Goal: Find specific page/section

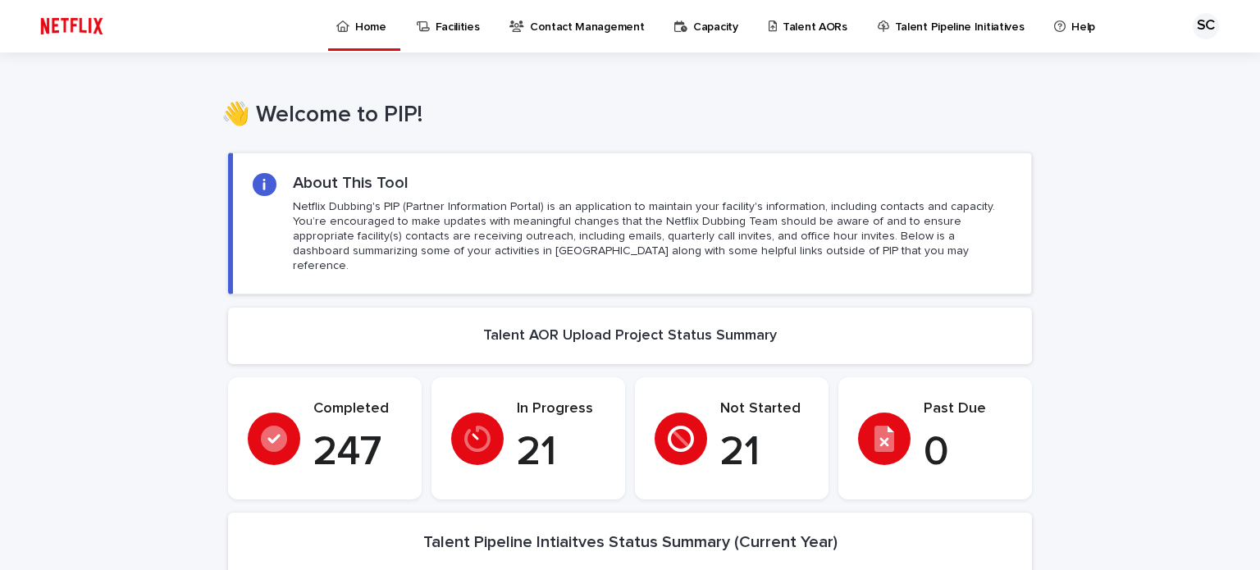
click at [818, 29] on p "Talent AORs" at bounding box center [814, 17] width 65 height 34
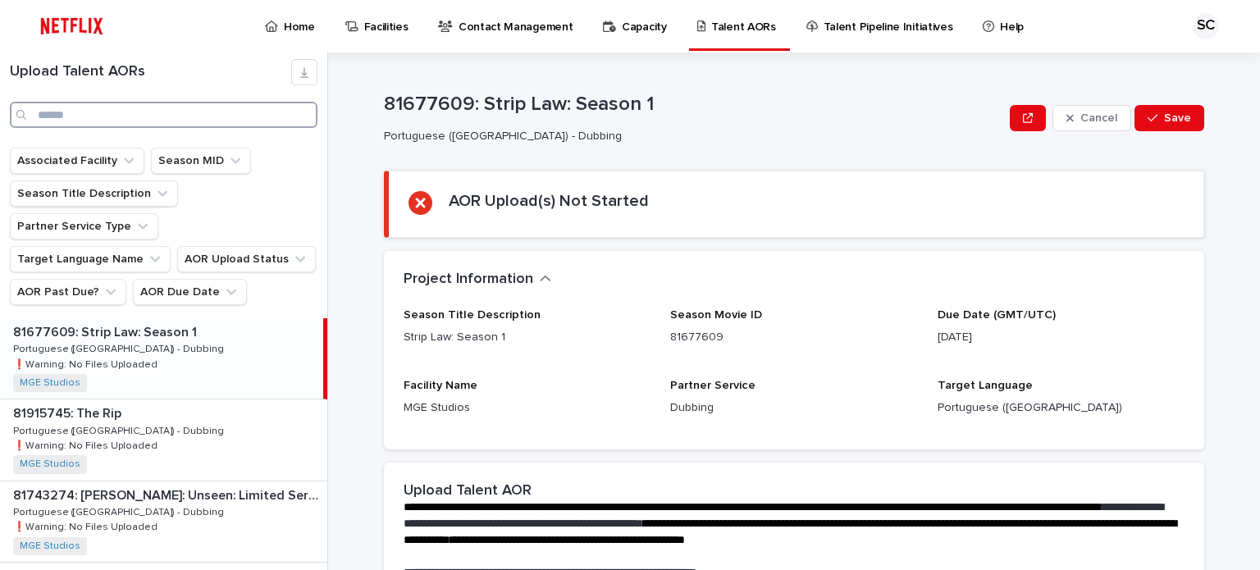
click at [151, 114] on input "Search" at bounding box center [164, 115] width 308 height 26
type input "****"
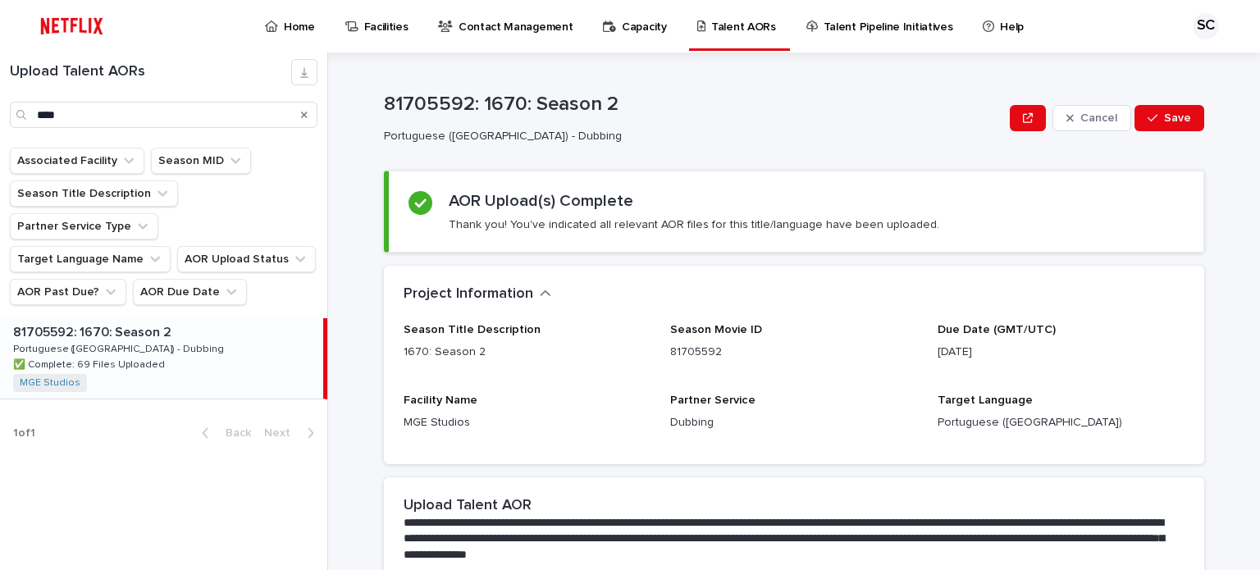
click at [167, 333] on div "81705592: 1670: Season 2 81705592: 1670: Season 2 Portuguese ([GEOGRAPHIC_DATA]…" at bounding box center [161, 358] width 323 height 80
